Goal: Information Seeking & Learning: Learn about a topic

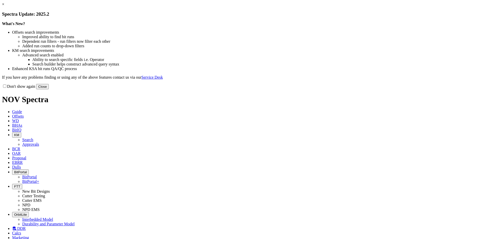
click at [49, 89] on button "Close" at bounding box center [42, 86] width 13 height 5
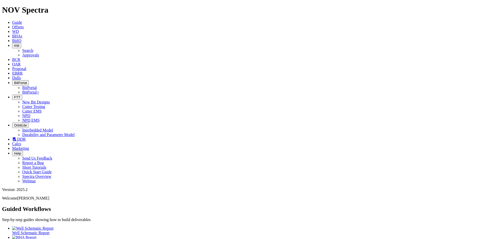
click at [21, 43] on button "KM" at bounding box center [16, 45] width 9 height 5
click at [39, 53] on link "Approvals" at bounding box center [30, 55] width 17 height 4
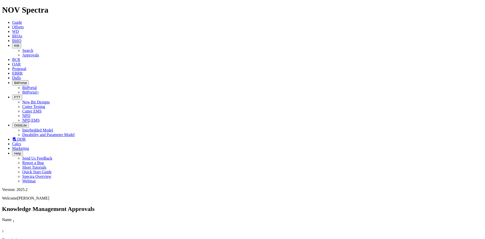
click at [21, 43] on button "KM" at bounding box center [16, 45] width 9 height 5
click at [33, 48] on link "Search" at bounding box center [27, 50] width 11 height 4
click at [135, 237] on button "Upload Content" at bounding box center [122, 239] width 28 height 5
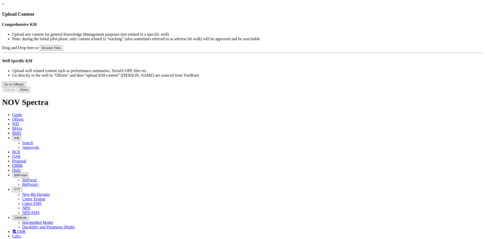
click at [30, 92] on button "Close" at bounding box center [24, 89] width 13 height 5
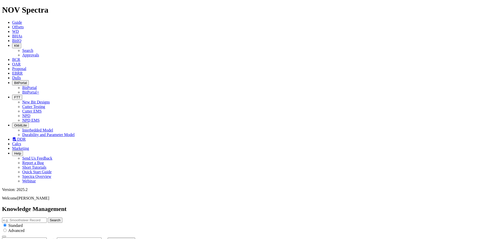
click at [21, 43] on button "KM" at bounding box center [16, 45] width 9 height 5
click at [39, 53] on link "Approvals" at bounding box center [30, 55] width 17 height 4
click at [21, 38] on span "BitIQ" at bounding box center [16, 40] width 9 height 4
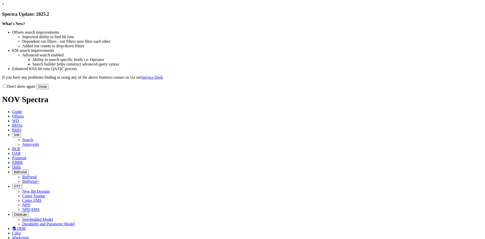
click at [49, 89] on button "Close" at bounding box center [42, 86] width 13 height 5
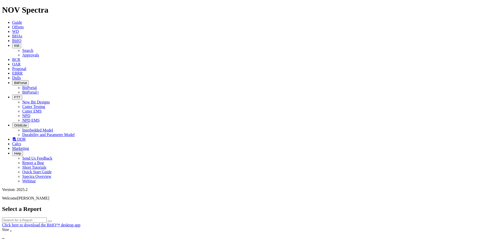
click at [86, 205] on div "Select a Report Click here to download the BitIQ™ desktop app" at bounding box center [242, 216] width 481 height 22
click at [21, 76] on span "Dulls" at bounding box center [16, 78] width 9 height 4
click at [12, 71] on icon at bounding box center [12, 73] width 0 height 4
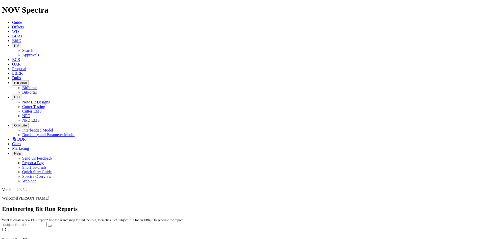
click at [12, 66] on icon at bounding box center [12, 68] width 0 height 4
click at [12, 62] on icon at bounding box center [12, 64] width 0 height 4
click at [20, 95] on span "FTT" at bounding box center [17, 97] width 6 height 4
click at [26, 137] on link "DDR" at bounding box center [19, 139] width 14 height 4
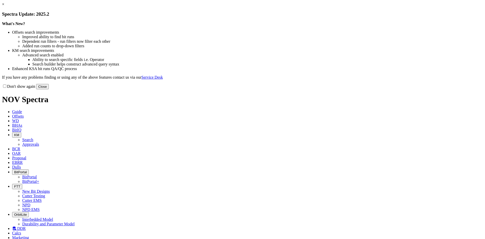
click at [49, 89] on button "Close" at bounding box center [42, 86] width 13 height 5
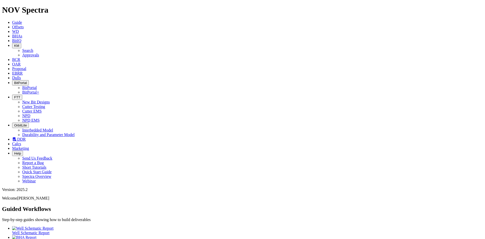
click at [19, 44] on span "KM" at bounding box center [16, 46] width 5 height 4
click at [39, 53] on link "Approvals" at bounding box center [30, 55] width 17 height 4
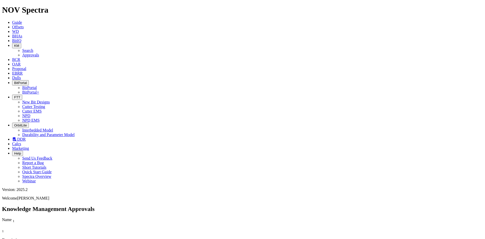
click at [19, 44] on span "KM" at bounding box center [16, 46] width 5 height 4
click at [33, 48] on link "Search" at bounding box center [27, 50] width 11 height 4
click at [47, 217] on input "text" at bounding box center [24, 219] width 45 height 5
type input ""make-up""
click at [48, 217] on button "Search" at bounding box center [55, 219] width 15 height 5
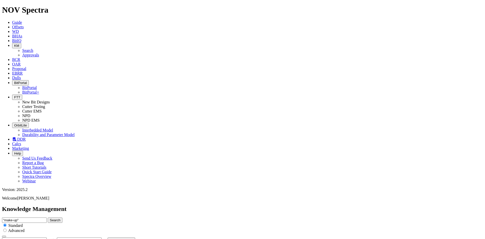
click at [47, 217] on input ""make-up"" at bounding box center [24, 219] width 45 height 5
type input ""make up""
click at [48, 217] on button "Search" at bounding box center [55, 219] width 15 height 5
click at [47, 217] on input ""make up"" at bounding box center [24, 219] width 45 height 5
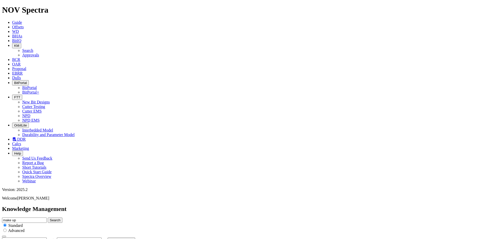
type input "make up"
click at [48, 217] on button "Search" at bounding box center [55, 219] width 15 height 5
click at [7, 228] on input "radio" at bounding box center [4, 229] width 3 height 3
radio input "true"
radio input "false"
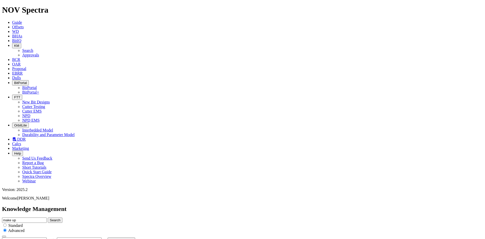
click at [47, 217] on input "make up" at bounding box center [24, 219] width 45 height 5
type input ""make-up""
click at [48, 217] on button "Search" at bounding box center [55, 219] width 15 height 5
click at [47, 217] on input ""make-up"" at bounding box center [24, 219] width 45 height 5
type input "make-up"
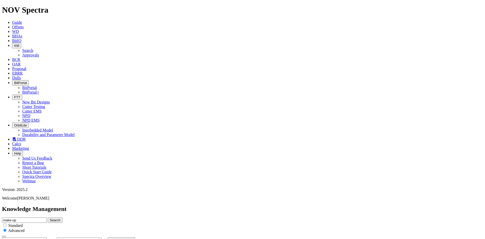
click at [48, 217] on button "Search" at bounding box center [55, 219] width 15 height 5
click at [4, 236] on icon "button" at bounding box center [4, 236] width 0 height 0
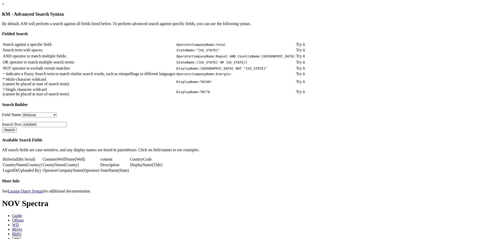
click at [4, 6] on link "×" at bounding box center [3, 4] width 2 height 4
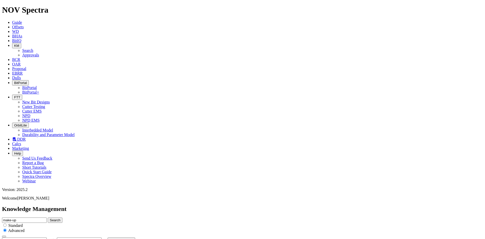
click at [135, 237] on button "Upload Content" at bounding box center [122, 239] width 28 height 5
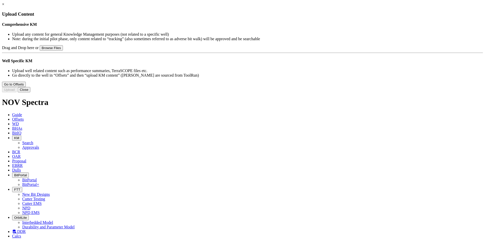
click at [63, 51] on button "Browse Files" at bounding box center [51, 47] width 23 height 5
type input "C:\fakepath\00 New Project.mdb"
type input "00 New Project.mdb"
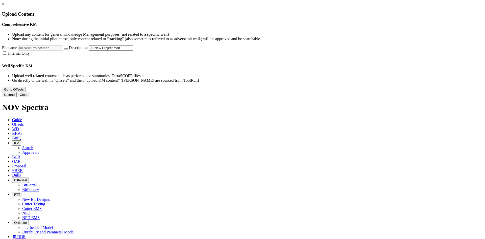
click at [4, 6] on link "×" at bounding box center [3, 4] width 2 height 4
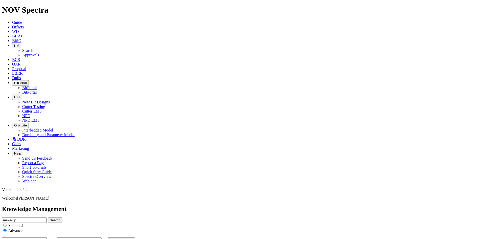
scroll to position [25, 0]
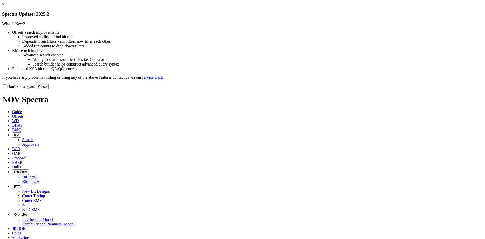
click at [49, 89] on button "Close" at bounding box center [42, 86] width 13 height 5
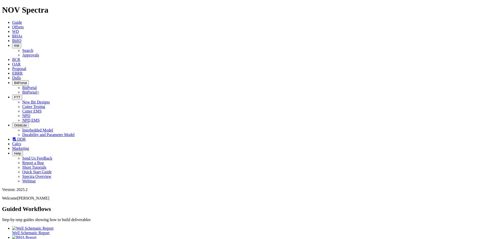
drag, startPoint x: 144, startPoint y: 6, endPoint x: 141, endPoint y: 8, distance: 3.6
click at [14, 44] on icon "button" at bounding box center [14, 46] width 0 height 4
click at [33, 48] on link "Search" at bounding box center [27, 50] width 11 height 4
click at [50, 238] on icon "button" at bounding box center [50, 241] width 0 height 0
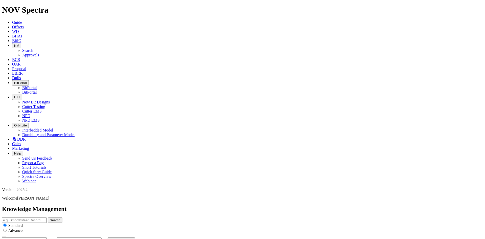
type input "8/26/25"
